Goal: Information Seeking & Learning: Compare options

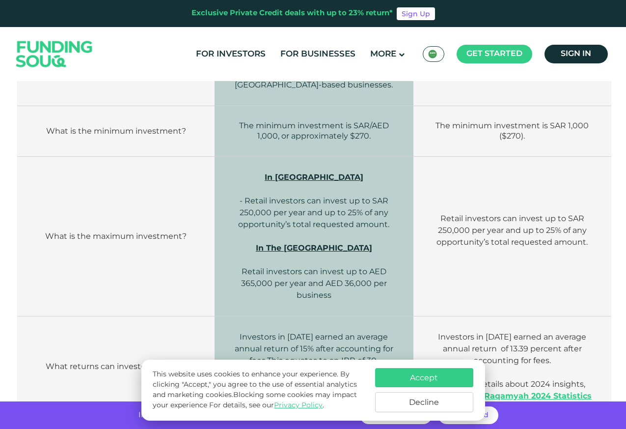
scroll to position [531, 0]
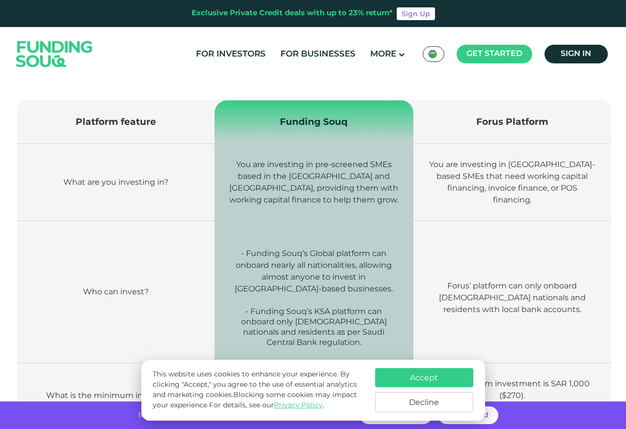
scroll to position [354, 0]
